Goal: Task Accomplishment & Management: Manage account settings

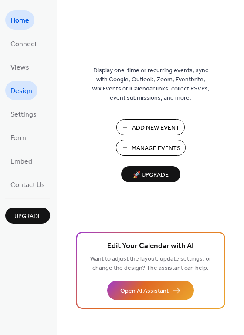
click at [24, 89] on span "Design" at bounding box center [21, 91] width 22 height 14
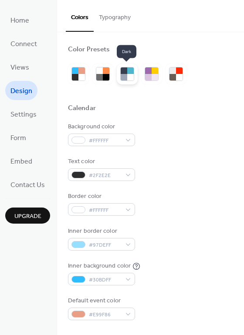
click at [130, 74] on div at bounding box center [130, 70] width 7 height 7
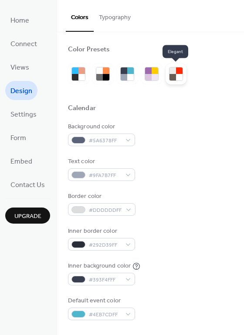
click at [177, 75] on div at bounding box center [179, 77] width 7 height 7
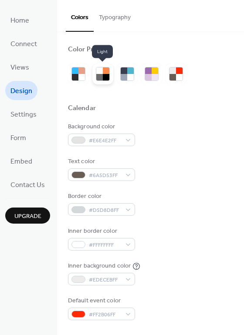
click at [103, 73] on div at bounding box center [106, 70] width 7 height 7
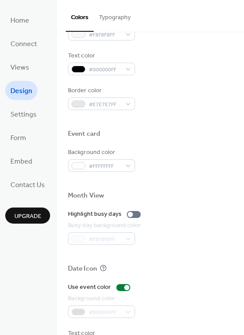
scroll to position [348, 0]
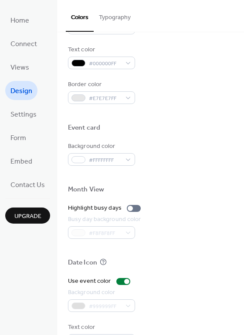
click at [92, 132] on div "Event card" at bounding box center [84, 128] width 32 height 9
click at [25, 115] on span "Settings" at bounding box center [23, 115] width 26 height 14
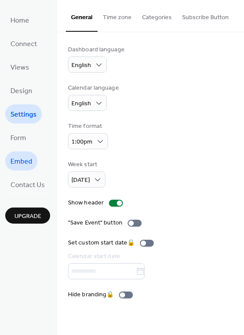
click at [24, 164] on span "Embed" at bounding box center [21, 162] width 22 height 14
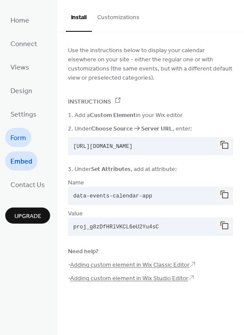
click at [23, 135] on span "Form" at bounding box center [18, 139] width 16 height 14
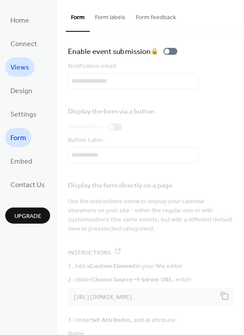
click at [22, 65] on span "Views" at bounding box center [19, 68] width 19 height 14
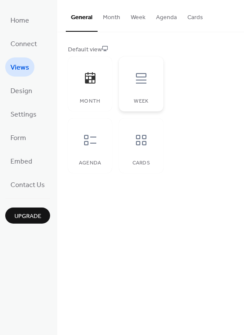
click at [148, 85] on div at bounding box center [141, 78] width 26 height 26
click at [89, 139] on icon at bounding box center [90, 140] width 14 height 14
click at [143, 15] on button "Week" at bounding box center [137, 15] width 25 height 31
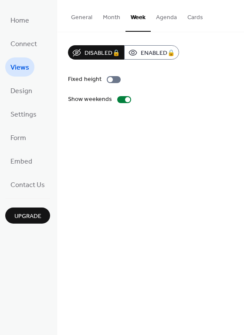
click at [193, 17] on button "Cards" at bounding box center [195, 15] width 26 height 31
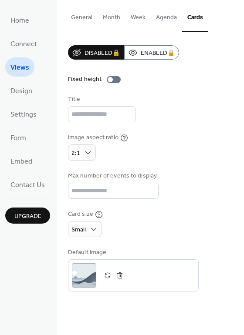
click at [111, 11] on button "Month" at bounding box center [112, 15] width 28 height 31
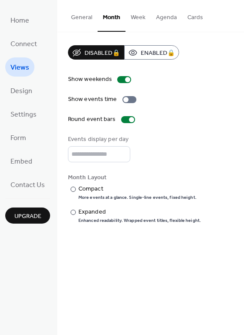
click at [141, 19] on button "Week" at bounding box center [137, 15] width 25 height 31
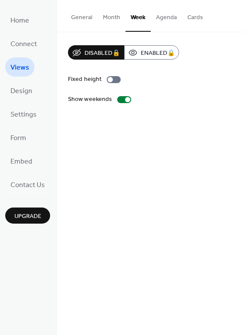
click at [107, 16] on button "Month" at bounding box center [112, 15] width 28 height 31
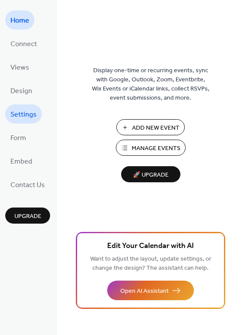
click at [27, 108] on span "Settings" at bounding box center [23, 115] width 26 height 14
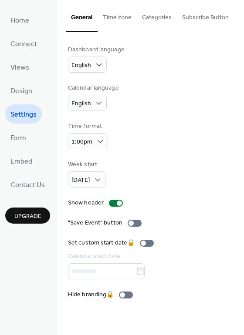
click at [211, 15] on button "Subscribe Button" at bounding box center [205, 15] width 57 height 31
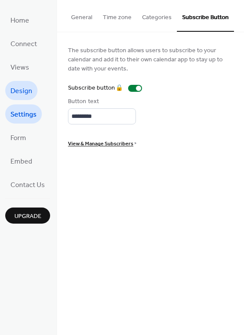
click at [30, 89] on span "Design" at bounding box center [21, 91] width 22 height 14
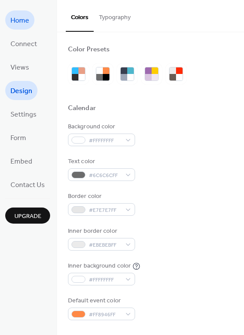
click at [23, 19] on span "Home" at bounding box center [19, 21] width 19 height 14
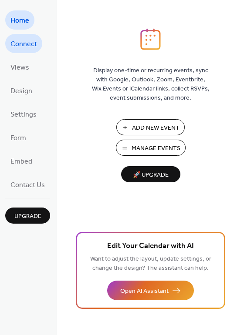
click at [27, 44] on span "Connect" at bounding box center [23, 44] width 27 height 14
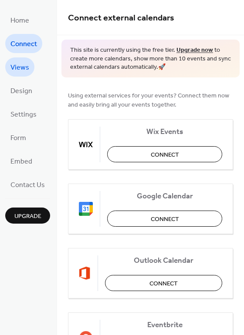
click at [13, 60] on link "Views" at bounding box center [19, 66] width 29 height 19
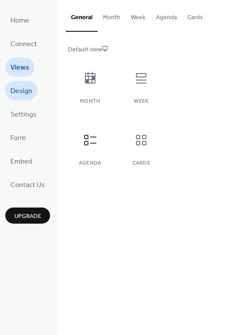
click at [22, 97] on span "Design" at bounding box center [21, 91] width 22 height 14
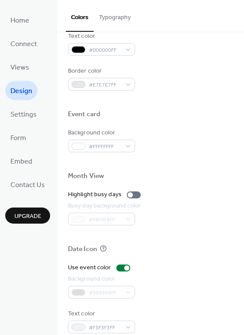
scroll to position [372, 0]
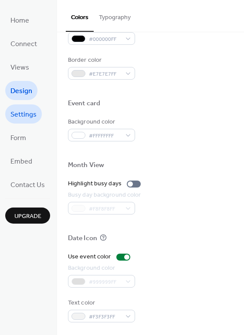
click at [16, 113] on span "Settings" at bounding box center [23, 115] width 26 height 14
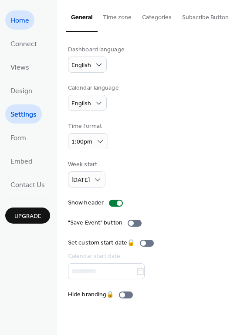
click at [21, 25] on span "Home" at bounding box center [19, 21] width 19 height 14
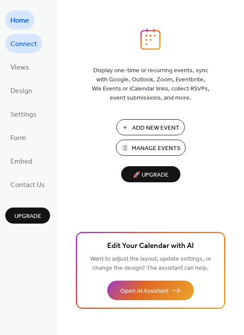
click at [24, 47] on span "Connect" at bounding box center [23, 44] width 27 height 14
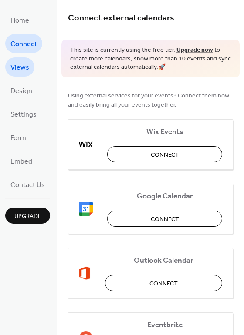
click at [24, 71] on span "Views" at bounding box center [19, 68] width 19 height 14
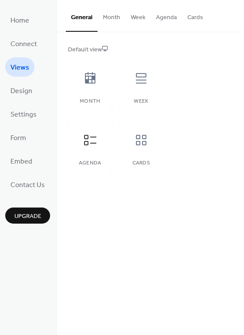
click at [112, 16] on button "Month" at bounding box center [112, 15] width 28 height 31
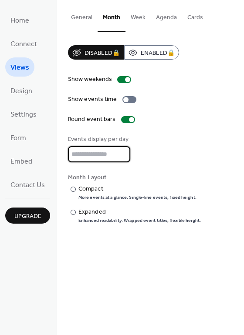
type input "*"
click at [120, 153] on input "*" at bounding box center [99, 154] width 62 height 16
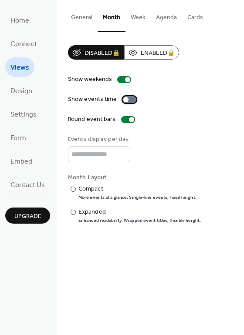
click at [126, 99] on div at bounding box center [129, 99] width 14 height 7
click at [162, 125] on div "Show weekends Show events time Round event bars Events display per day * Month …" at bounding box center [150, 149] width 165 height 149
click at [133, 16] on button "Week" at bounding box center [137, 15] width 25 height 31
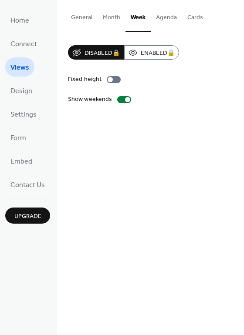
click at [81, 16] on button "General" at bounding box center [82, 15] width 32 height 31
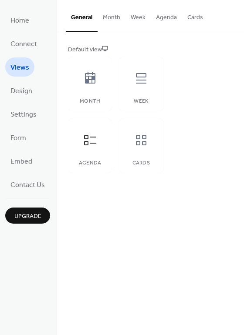
click at [20, 92] on span "Design" at bounding box center [21, 91] width 22 height 14
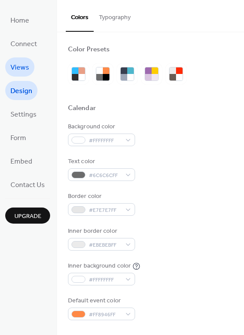
click at [20, 67] on span "Views" at bounding box center [19, 68] width 19 height 14
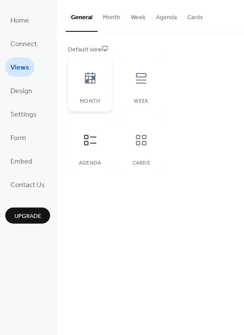
click at [94, 84] on icon at bounding box center [90, 78] width 14 height 14
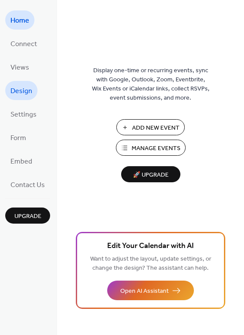
click at [24, 94] on span "Design" at bounding box center [21, 91] width 22 height 14
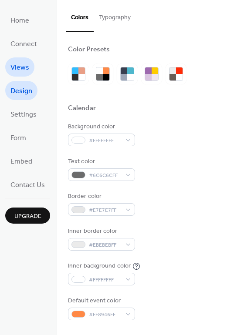
click at [23, 69] on span "Views" at bounding box center [19, 68] width 19 height 14
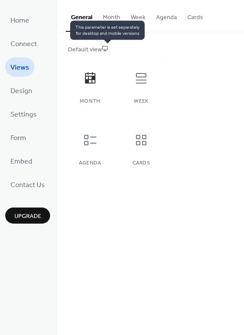
click at [107, 48] on icon at bounding box center [105, 48] width 6 height 6
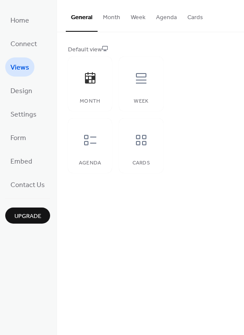
click at [206, 57] on div "Default view Month Week Agenda Cards" at bounding box center [150, 109] width 165 height 128
click at [138, 87] on div at bounding box center [141, 78] width 26 height 26
click at [101, 89] on div at bounding box center [90, 78] width 26 height 26
